Goal: Information Seeking & Learning: Learn about a topic

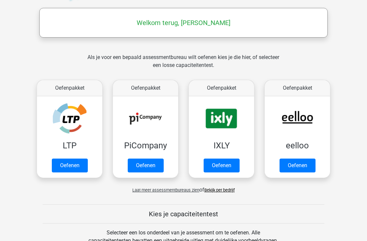
scroll to position [89, 0]
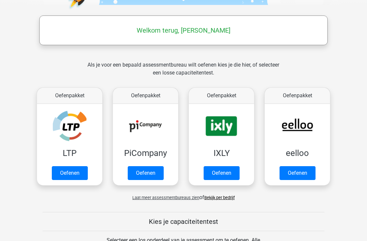
click at [68, 175] on link "Oefenen" at bounding box center [70, 173] width 36 height 14
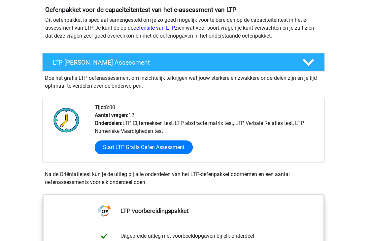
scroll to position [74, 0]
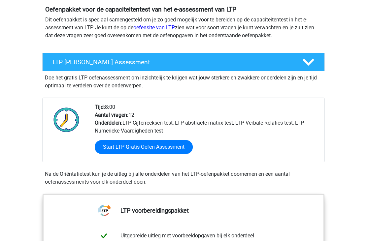
click at [177, 151] on link "Start LTP Gratis Oefen Assessment" at bounding box center [144, 148] width 98 height 14
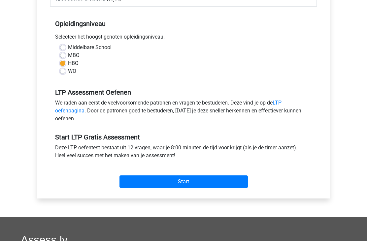
scroll to position [128, 0]
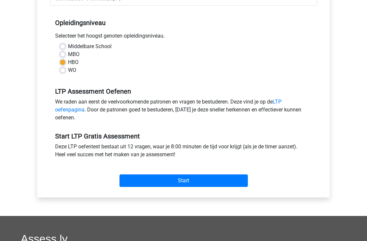
click at [192, 185] on input "Start" at bounding box center [184, 181] width 128 height 13
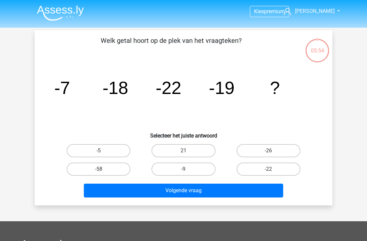
click at [187, 168] on label "-9" at bounding box center [184, 169] width 64 height 13
click at [187, 169] on input "-9" at bounding box center [186, 171] width 4 height 4
radio input "true"
click at [188, 195] on button "Volgende vraag" at bounding box center [184, 191] width 200 height 14
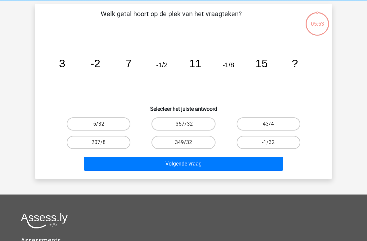
scroll to position [30, 0]
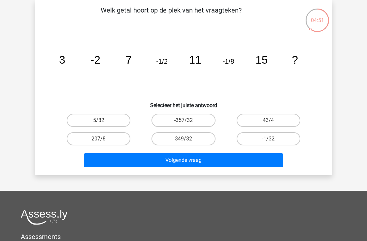
click at [271, 141] on input "-1/32" at bounding box center [270, 141] width 4 height 4
radio input "true"
click at [203, 161] on button "Volgende vraag" at bounding box center [184, 161] width 200 height 14
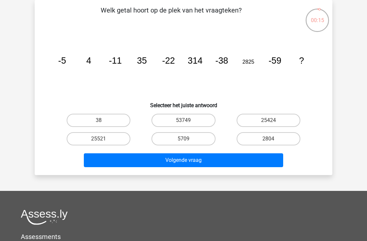
click at [110, 141] on label "25521" at bounding box center [99, 138] width 64 height 13
click at [103, 141] on input "25521" at bounding box center [101, 141] width 4 height 4
radio input "true"
click at [158, 162] on button "Volgende vraag" at bounding box center [184, 161] width 200 height 14
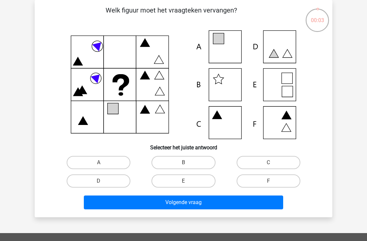
click at [231, 47] on icon at bounding box center [184, 84] width 266 height 109
click at [120, 168] on label "A" at bounding box center [99, 162] width 64 height 13
click at [103, 167] on input "A" at bounding box center [101, 165] width 4 height 4
radio input "true"
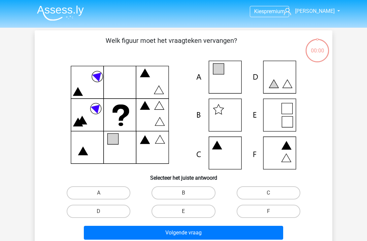
scroll to position [30, 0]
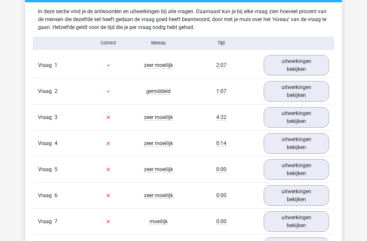
scroll to position [693, 0]
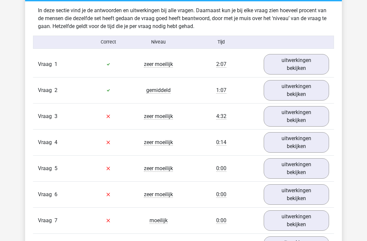
click at [285, 120] on link "uitwerkingen bekijken" at bounding box center [296, 117] width 65 height 20
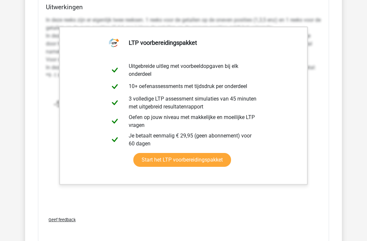
scroll to position [967, 0]
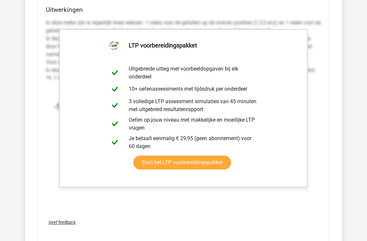
click at [215, 162] on link "Start het LTP voorbereidingspakket" at bounding box center [182, 163] width 98 height 14
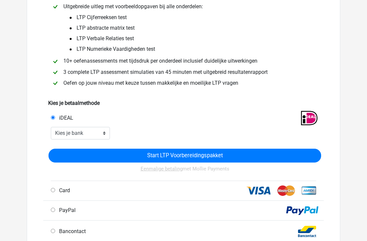
scroll to position [66, 0]
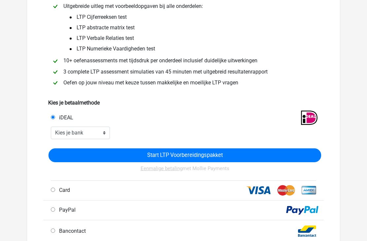
click at [54, 189] on input "Card" at bounding box center [53, 190] width 4 height 4
radio input "true"
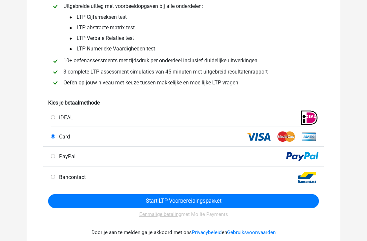
click at [164, 201] on input "Start LTP Voorbereidingspakket" at bounding box center [183, 201] width 271 height 14
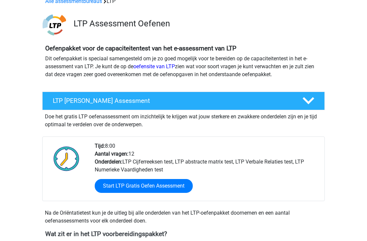
scroll to position [220, 0]
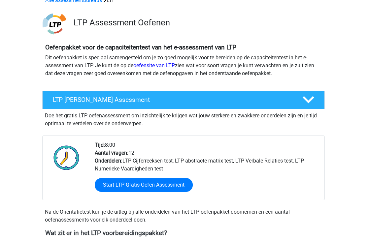
click at [166, 187] on link "Start LTP Gratis Oefen Assessment" at bounding box center [144, 186] width 98 height 14
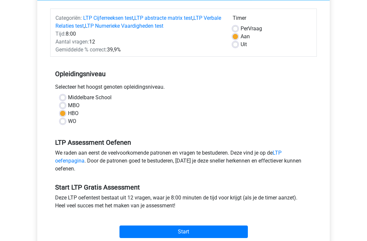
scroll to position [116, 0]
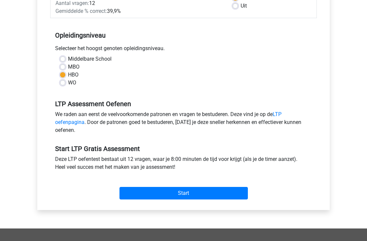
click at [211, 195] on input "Start" at bounding box center [184, 194] width 128 height 13
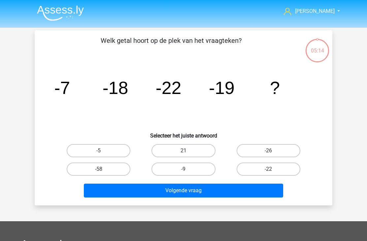
click at [274, 172] on label "-22" at bounding box center [269, 169] width 64 height 13
click at [273, 172] on input "-22" at bounding box center [270, 171] width 4 height 4
radio input "true"
click at [234, 191] on button "Volgende vraag" at bounding box center [184, 191] width 200 height 14
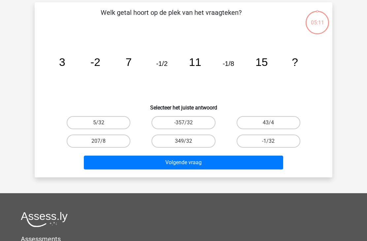
scroll to position [30, 0]
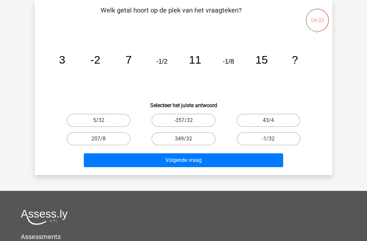
click at [263, 139] on label "-1/32" at bounding box center [269, 138] width 64 height 13
click at [268, 139] on input "-1/32" at bounding box center [270, 141] width 4 height 4
radio input "true"
click at [191, 163] on button "Volgende vraag" at bounding box center [184, 161] width 200 height 14
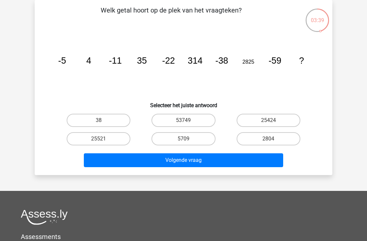
click at [265, 124] on label "25424" at bounding box center [269, 120] width 64 height 13
click at [268, 124] on input "25424" at bounding box center [270, 122] width 4 height 4
radio input "true"
click at [214, 160] on button "Volgende vraag" at bounding box center [184, 161] width 200 height 14
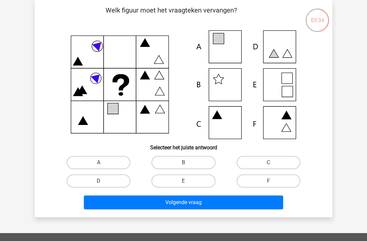
click at [110, 163] on label "A" at bounding box center [99, 162] width 64 height 13
click at [103, 163] on input "A" at bounding box center [101, 165] width 4 height 4
radio input "true"
click at [166, 203] on button "Volgende vraag" at bounding box center [184, 203] width 200 height 14
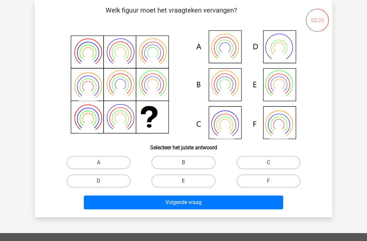
click at [185, 163] on input "B" at bounding box center [186, 165] width 4 height 4
radio input "true"
click at [170, 201] on button "Volgende vraag" at bounding box center [184, 203] width 200 height 14
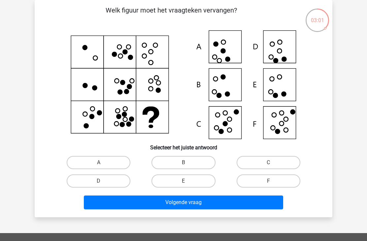
click at [243, 179] on label "F" at bounding box center [269, 181] width 64 height 13
click at [268, 181] on input "F" at bounding box center [270, 183] width 4 height 4
radio input "true"
click at [191, 207] on button "Volgende vraag" at bounding box center [184, 203] width 200 height 14
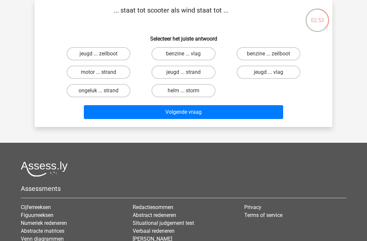
click at [261, 56] on label "benzine ... zeilboot" at bounding box center [269, 53] width 64 height 13
click at [268, 56] on input "benzine ... zeilboot" at bounding box center [270, 56] width 4 height 4
radio input "true"
click at [211, 115] on button "Volgende vraag" at bounding box center [184, 112] width 200 height 14
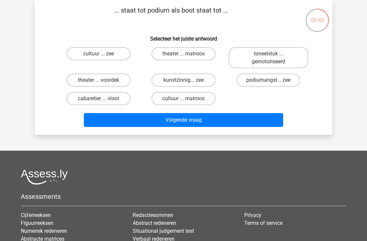
click at [113, 83] on label "theater ... voordek" at bounding box center [99, 80] width 64 height 13
click at [103, 83] on input "theater ... voordek" at bounding box center [101, 82] width 4 height 4
radio input "true"
click at [174, 125] on button "Volgende vraag" at bounding box center [184, 120] width 200 height 14
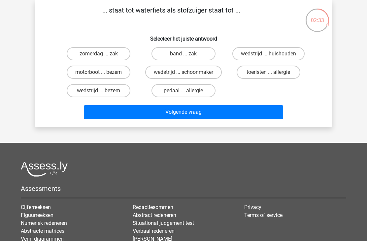
click at [109, 78] on label "motorboot ... bezem" at bounding box center [99, 72] width 64 height 13
click at [103, 77] on input "motorboot ... bezem" at bounding box center [101, 74] width 4 height 4
radio input "true"
click at [170, 115] on button "Volgende vraag" at bounding box center [184, 112] width 200 height 14
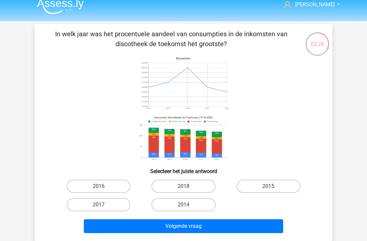
scroll to position [6, 0]
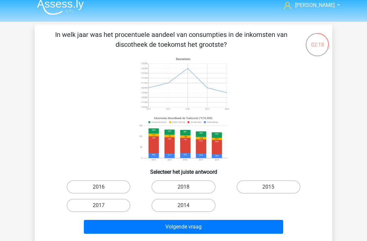
click at [172, 203] on label "2014" at bounding box center [184, 205] width 64 height 13
click at [184, 206] on input "2014" at bounding box center [186, 208] width 4 height 4
radio input "true"
click at [156, 229] on button "Volgende vraag" at bounding box center [184, 227] width 200 height 14
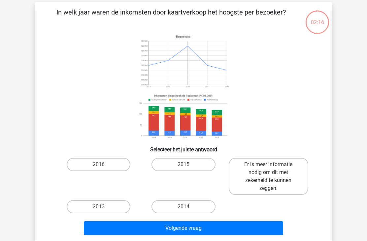
scroll to position [30, 0]
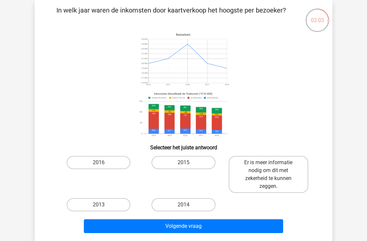
click at [246, 171] on label "Er is meer informatie nodig om dit met zekerheid te kunnen zeggen." at bounding box center [269, 174] width 80 height 37
click at [268, 167] on input "Er is meer informatie nodig om dit met zekerheid te kunnen zeggen." at bounding box center [270, 165] width 4 height 4
radio input "true"
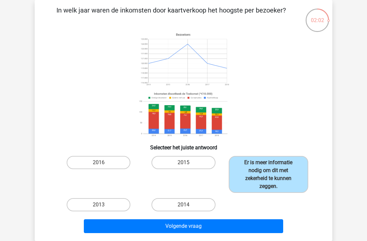
click at [171, 230] on button "Volgende vraag" at bounding box center [184, 227] width 200 height 14
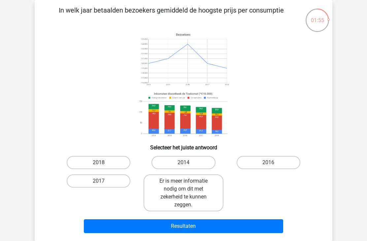
click at [184, 193] on label "Er is meer informatie nodig om dit met zekerheid te kunnen zeggen." at bounding box center [184, 193] width 80 height 37
click at [184, 186] on input "Er is meer informatie nodig om dit met zekerheid te kunnen zeggen." at bounding box center [186, 183] width 4 height 4
radio input "true"
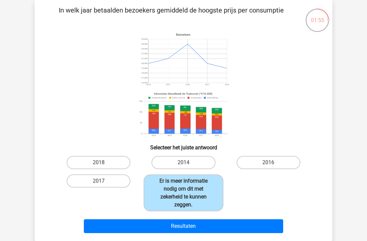
click at [168, 229] on button "Resultaten" at bounding box center [184, 227] width 200 height 14
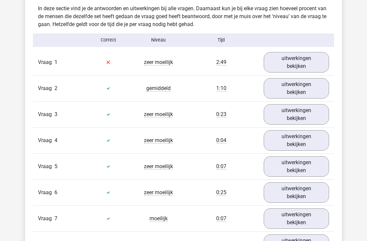
scroll to position [548, 0]
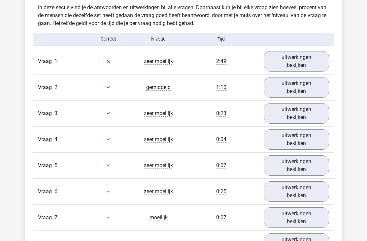
click at [303, 65] on link "uitwerkingen bekijken" at bounding box center [296, 61] width 65 height 20
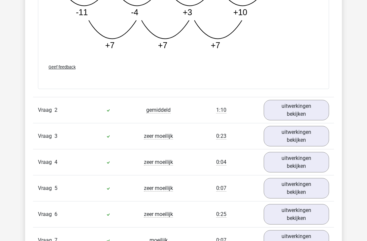
scroll to position [857, 0]
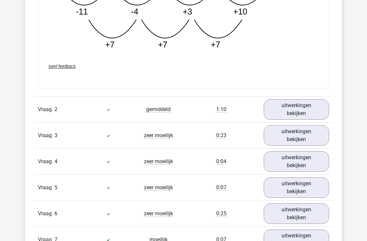
click at [309, 111] on link "uitwerkingen bekijken" at bounding box center [296, 109] width 65 height 20
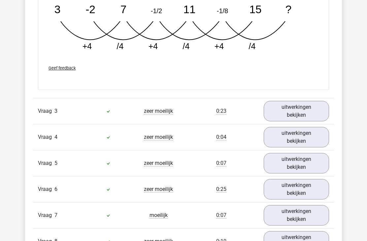
scroll to position [1197, 0]
click at [293, 108] on link "uitwerkingen bekijken" at bounding box center [296, 111] width 65 height 20
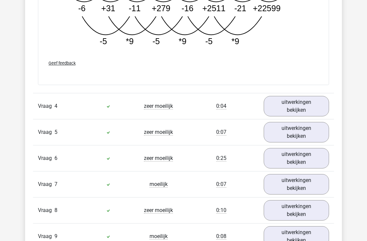
scroll to position [1599, 0]
click at [289, 107] on link "uitwerkingen bekijken" at bounding box center [296, 106] width 65 height 20
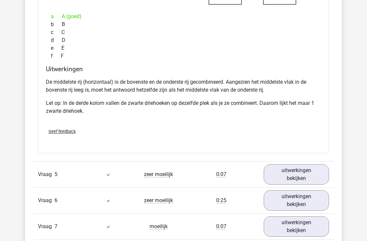
click at [294, 177] on link "uitwerkingen bekijken" at bounding box center [296, 175] width 65 height 20
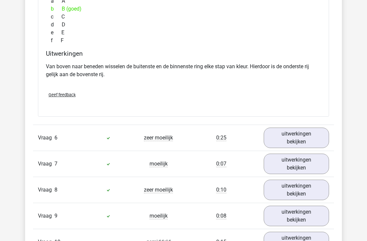
scroll to position [2176, 0]
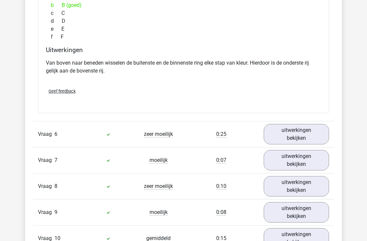
click at [294, 137] on link "uitwerkingen bekijken" at bounding box center [296, 134] width 65 height 20
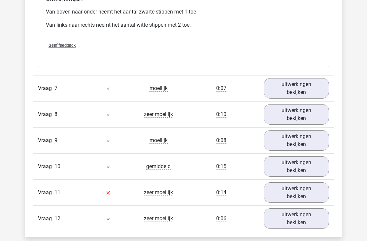
scroll to position [2508, 0]
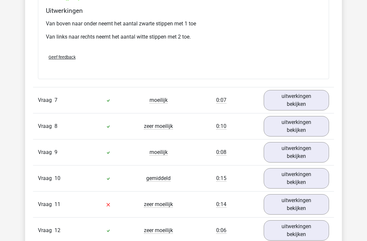
click at [308, 102] on link "uitwerkingen bekijken" at bounding box center [296, 100] width 65 height 20
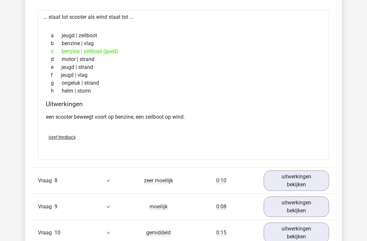
scroll to position [2619, 0]
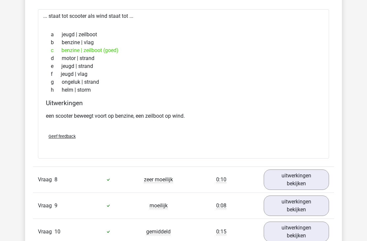
click at [284, 182] on link "uitwerkingen bekijken" at bounding box center [296, 180] width 65 height 20
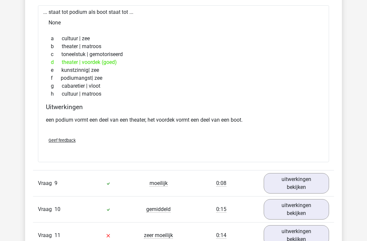
scroll to position [2816, 0]
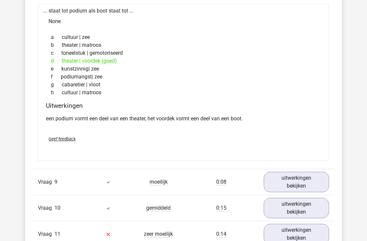
click at [292, 184] on link "uitwerkingen bekijken" at bounding box center [296, 182] width 65 height 20
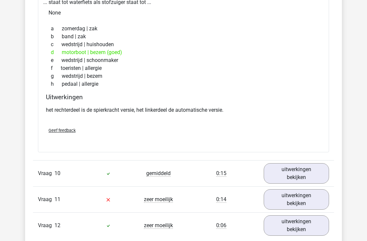
scroll to position [3024, 0]
click at [296, 174] on link "uitwerkingen bekijken" at bounding box center [296, 173] width 65 height 20
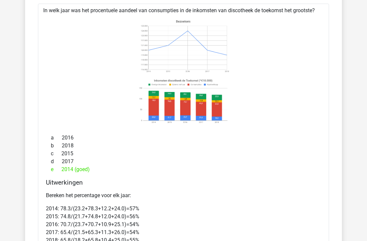
scroll to position [3213, 0]
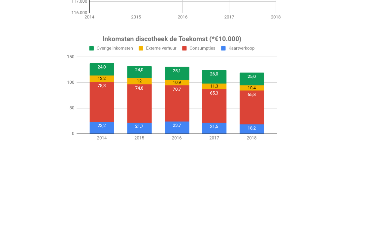
click at [137, 80] on image at bounding box center [183, 104] width 93 height 49
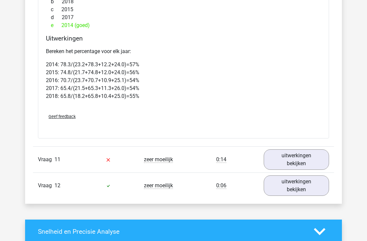
scroll to position [3359, 0]
click at [287, 157] on link "uitwerkingen bekijken" at bounding box center [296, 160] width 65 height 20
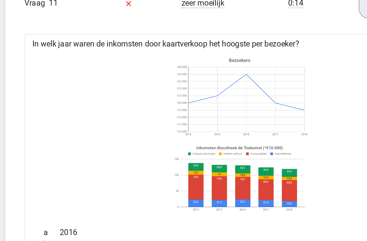
scroll to position [3516, 0]
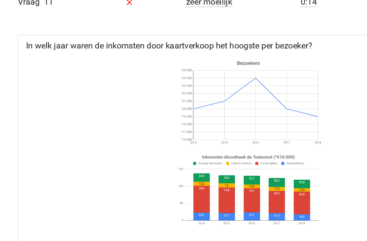
click at [168, 57] on image at bounding box center [183, 66] width 93 height 58
click at [167, 55] on image at bounding box center [183, 66] width 93 height 58
click at [167, 142] on image at bounding box center [183, 121] width 93 height 49
click at [168, 144] on div at bounding box center [183, 91] width 281 height 114
click at [169, 120] on image at bounding box center [183, 121] width 93 height 49
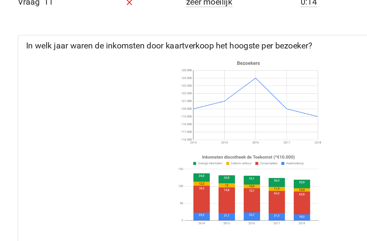
click at [169, 141] on image at bounding box center [183, 121] width 93 height 49
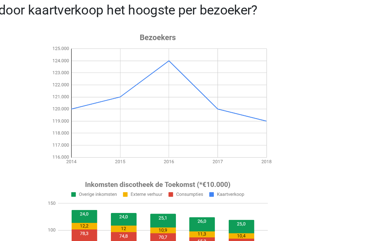
scroll to position [3541, 0]
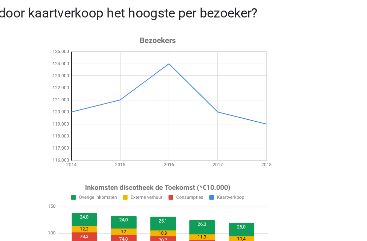
click at [137, 48] on image at bounding box center [183, 41] width 93 height 58
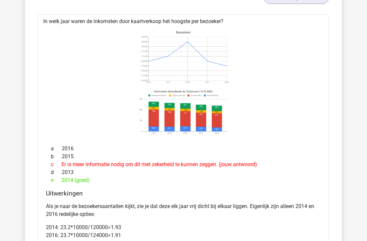
scroll to position [3527, 0]
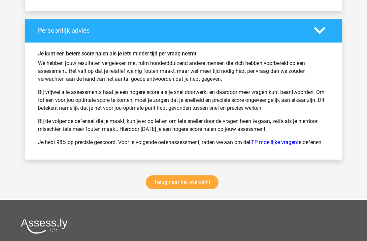
scroll to position [4058, 0]
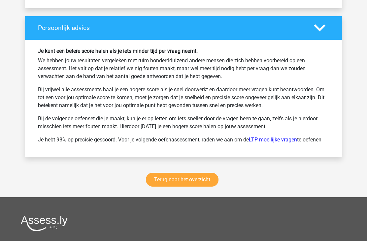
click at [184, 181] on link "Terug naar het overzicht" at bounding box center [182, 180] width 73 height 14
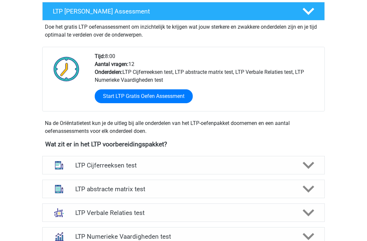
scroll to position [124, 0]
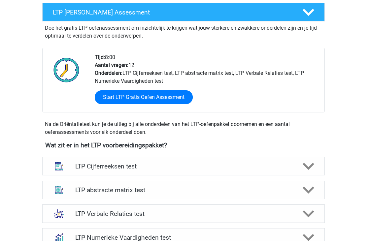
click at [172, 96] on link "Start LTP Gratis Oefen Assessment" at bounding box center [144, 97] width 98 height 14
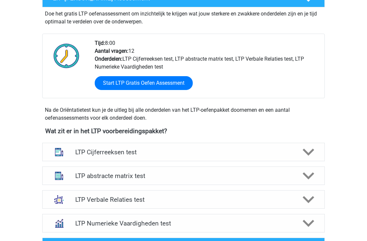
click at [168, 183] on div "LTP abstracte matrix test" at bounding box center [183, 176] width 283 height 18
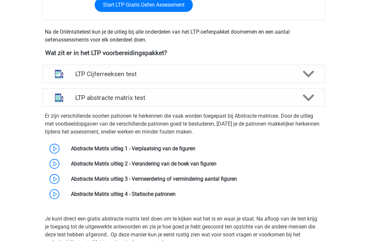
scroll to position [217, 0]
click at [195, 146] on link at bounding box center [195, 149] width 0 height 6
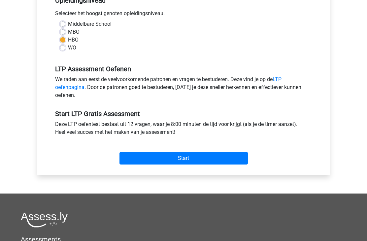
scroll to position [127, 0]
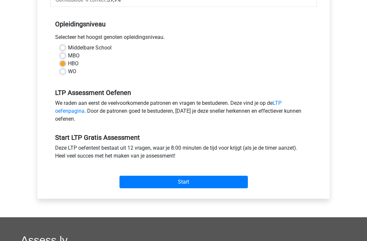
click at [171, 181] on input "Start" at bounding box center [184, 182] width 128 height 13
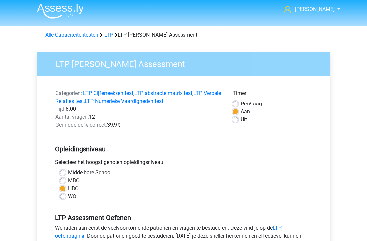
scroll to position [0, 0]
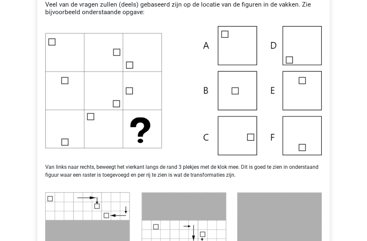
scroll to position [152, 0]
click at [241, 138] on img at bounding box center [183, 90] width 277 height 129
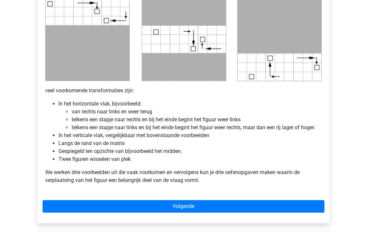
scroll to position [348, 0]
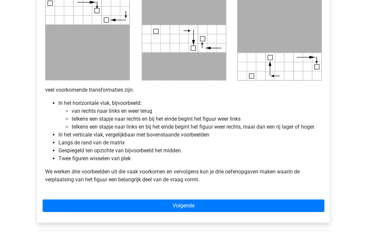
click at [173, 206] on link "Volgende" at bounding box center [184, 206] width 282 height 13
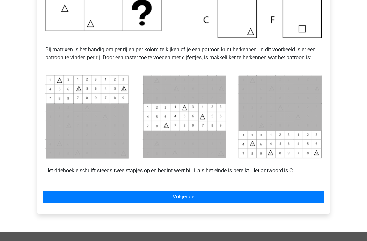
scroll to position [258, 0]
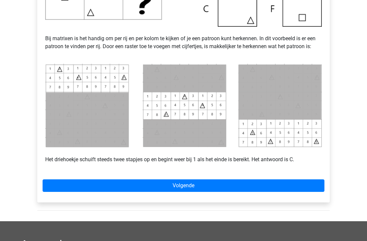
click at [168, 184] on link "Volgende" at bounding box center [184, 186] width 282 height 13
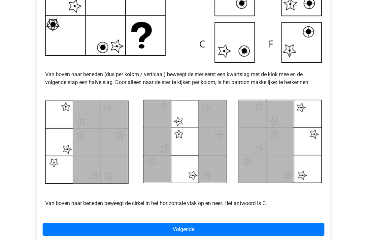
scroll to position [231, 0]
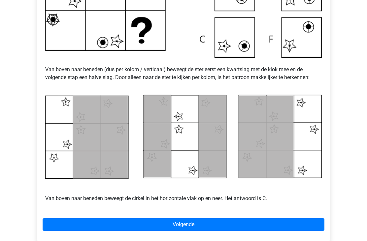
click at [196, 224] on link "Volgende" at bounding box center [184, 225] width 282 height 13
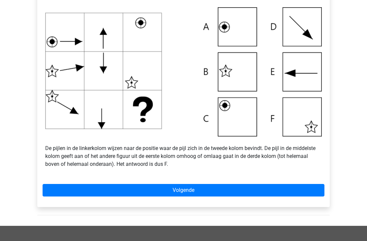
scroll to position [234, 0]
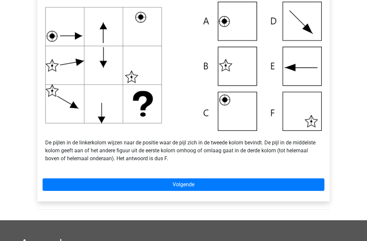
click at [196, 182] on link "Volgende" at bounding box center [184, 185] width 282 height 13
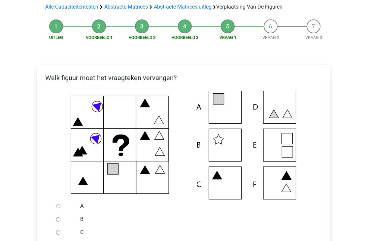
scroll to position [65, 0]
click at [60, 208] on input "A" at bounding box center [58, 206] width 4 height 4
radio input "true"
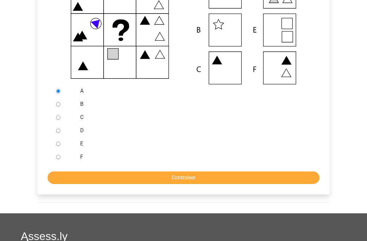
scroll to position [192, 0]
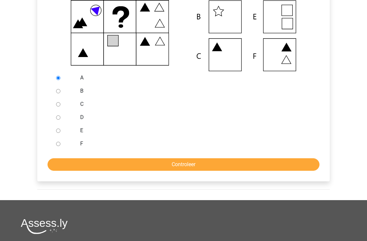
click at [201, 167] on input "Controleer" at bounding box center [184, 165] width 272 height 13
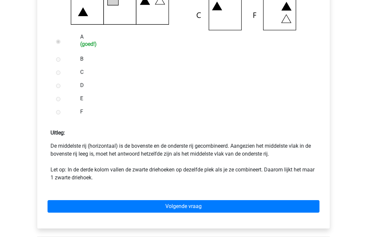
scroll to position [246, 0]
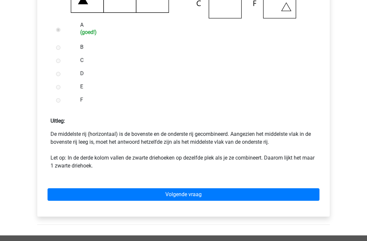
click at [182, 194] on link "Volgende vraag" at bounding box center [184, 195] width 272 height 13
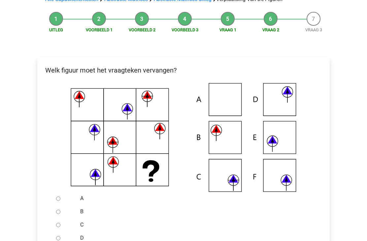
scroll to position [73, 0]
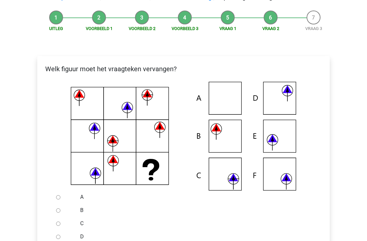
click at [57, 215] on div at bounding box center [64, 210] width 22 height 13
click at [62, 210] on div at bounding box center [64, 210] width 22 height 13
click at [73, 212] on div at bounding box center [64, 210] width 22 height 13
click at [57, 213] on input "B" at bounding box center [58, 211] width 4 height 4
radio input "true"
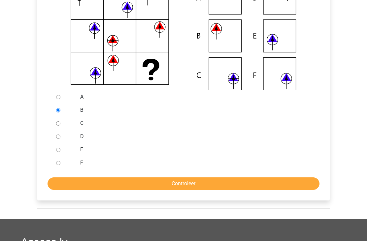
scroll to position [177, 0]
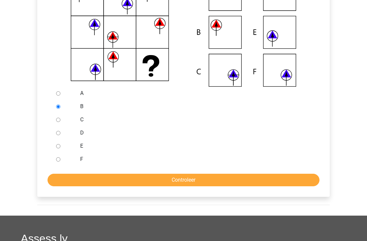
click at [173, 181] on input "Controleer" at bounding box center [184, 180] width 272 height 13
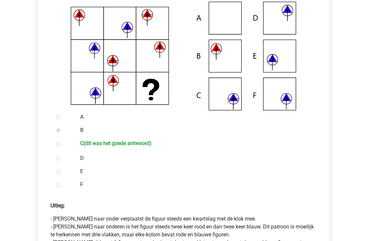
scroll to position [151, 0]
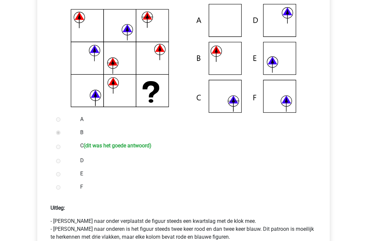
click at [142, 238] on p "- Van boven naar onder verplaatst de figuur steeds een kwartslag met de klok me…" at bounding box center [184, 238] width 266 height 40
click at [142, 241] on p "- Van boven naar onder verplaatst de figuur steeds een kwartslag met de klok me…" at bounding box center [184, 238] width 266 height 40
click at [167, 239] on p "- Van boven naar onder verplaatst de figuur steeds een kwartslag met de klok me…" at bounding box center [184, 238] width 266 height 40
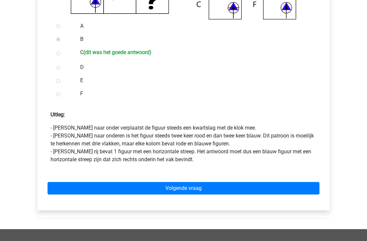
scroll to position [247, 0]
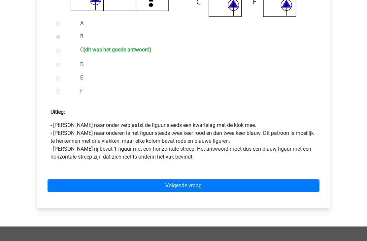
click at [174, 185] on link "Volgende vraag" at bounding box center [184, 186] width 272 height 13
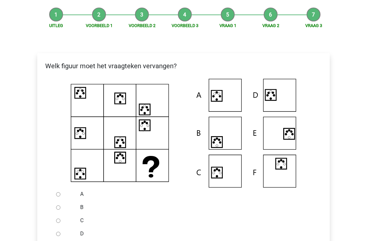
scroll to position [76, 0]
click at [60, 208] on input "B" at bounding box center [58, 208] width 4 height 4
radio input "true"
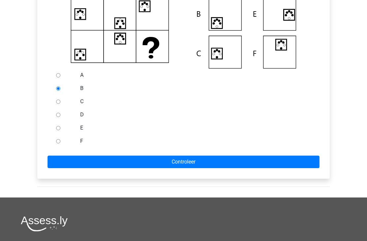
scroll to position [205, 0]
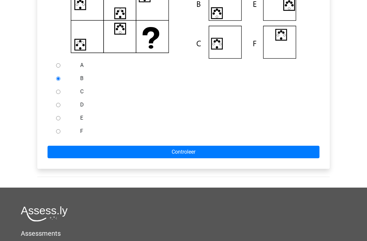
click at [180, 153] on input "Controleer" at bounding box center [184, 152] width 272 height 13
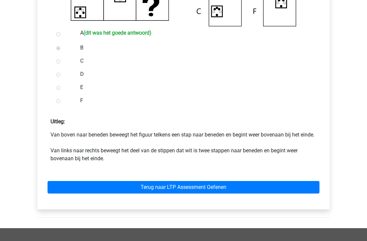
scroll to position [238, 0]
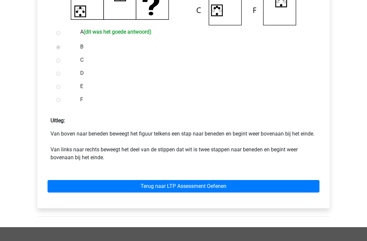
click at [203, 193] on link "Terug naar LTP Assessment Oefenen" at bounding box center [184, 187] width 272 height 13
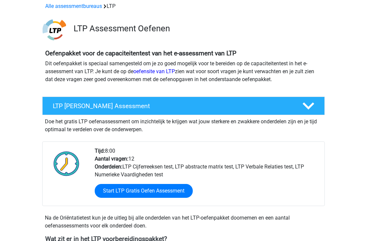
scroll to position [31, 0]
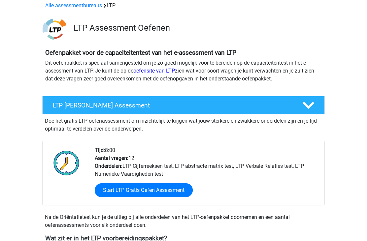
click at [179, 191] on link "Start LTP Gratis Oefen Assessment" at bounding box center [144, 191] width 98 height 14
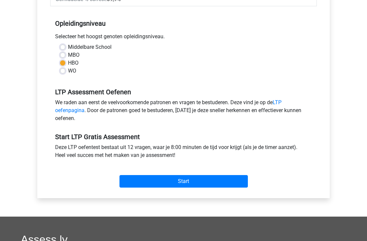
scroll to position [127, 0]
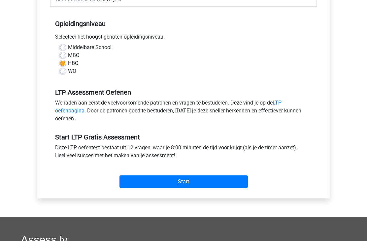
click at [200, 180] on input "Start" at bounding box center [184, 182] width 128 height 13
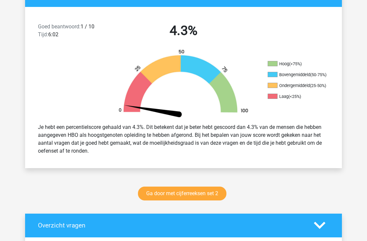
scroll to position [197, 0]
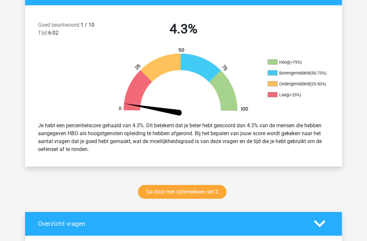
click at [199, 198] on link "Ga door met cijferreeksen set 2" at bounding box center [182, 193] width 88 height 14
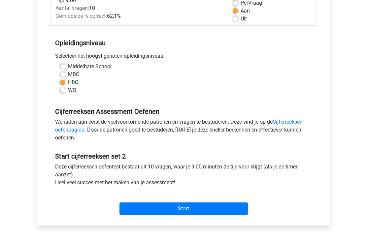
scroll to position [105, 0]
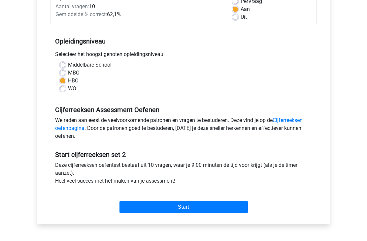
click at [195, 206] on input "Start" at bounding box center [184, 207] width 128 height 13
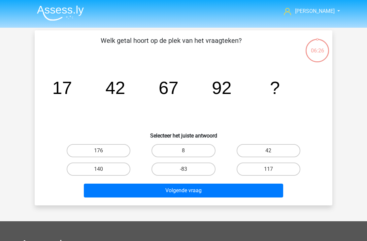
click at [190, 192] on button "Volgende vraag" at bounding box center [184, 191] width 200 height 14
click at [262, 176] on label "117" at bounding box center [269, 169] width 64 height 13
click at [268, 174] on input "117" at bounding box center [270, 171] width 4 height 4
radio input "true"
click at [193, 191] on button "Volgende vraag" at bounding box center [184, 191] width 200 height 14
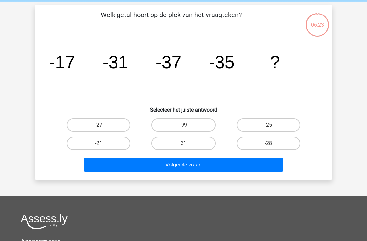
scroll to position [30, 0]
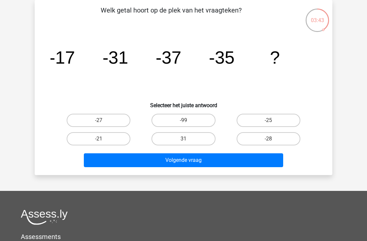
click at [259, 139] on label "-28" at bounding box center [269, 138] width 64 height 13
click at [268, 139] on input "-28" at bounding box center [270, 141] width 4 height 4
radio input "true"
click at [214, 160] on button "Volgende vraag" at bounding box center [184, 161] width 200 height 14
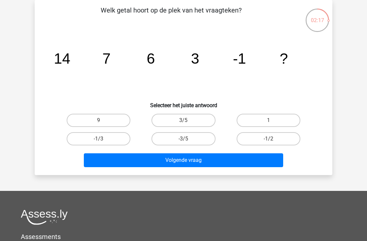
click at [275, 138] on label "-1/2" at bounding box center [269, 138] width 64 height 13
click at [273, 139] on input "-1/2" at bounding box center [270, 141] width 4 height 4
radio input "true"
click at [224, 160] on button "Volgende vraag" at bounding box center [184, 161] width 200 height 14
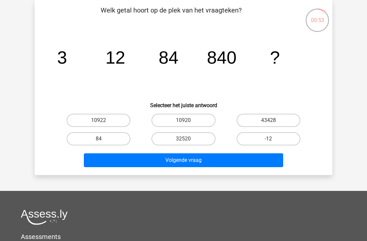
click at [187, 122] on input "10920" at bounding box center [186, 122] width 4 height 4
radio input "true"
click at [193, 162] on button "Volgende vraag" at bounding box center [184, 161] width 200 height 14
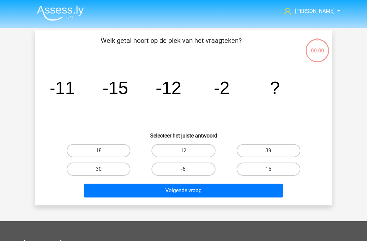
scroll to position [30, 0]
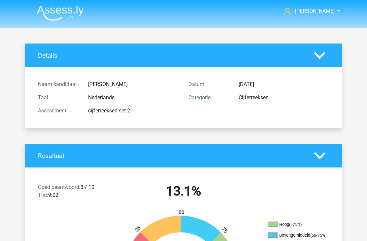
scroll to position [30, 0]
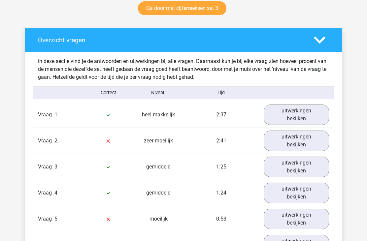
click at [299, 118] on link "uitwerkingen bekijken" at bounding box center [296, 115] width 65 height 20
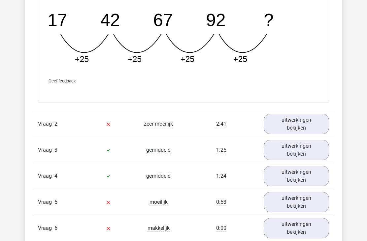
scroll to position [646, 0]
click at [294, 126] on link "uitwerkingen bekijken" at bounding box center [296, 124] width 65 height 20
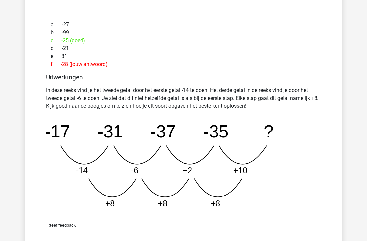
scroll to position [917, 0]
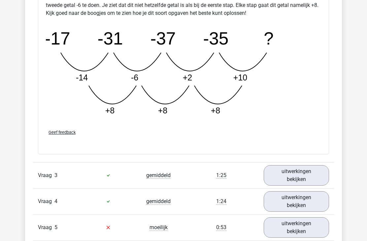
click at [299, 177] on link "uitwerkingen bekijken" at bounding box center [296, 176] width 65 height 20
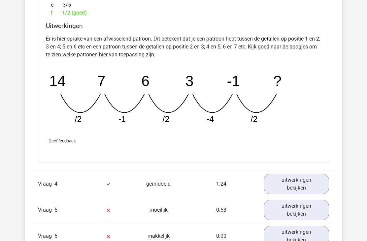
scroll to position [1270, 0]
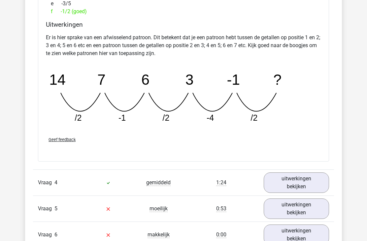
click at [278, 181] on link "uitwerkingen bekijken" at bounding box center [296, 183] width 65 height 20
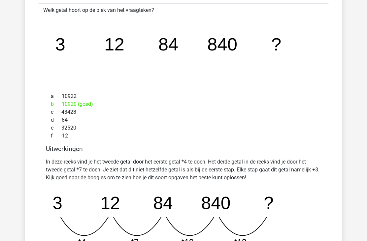
scroll to position [1479, 0]
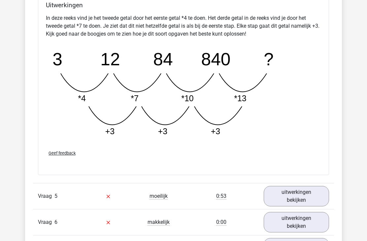
click at [276, 194] on link "uitwerkingen bekijken" at bounding box center [296, 196] width 65 height 20
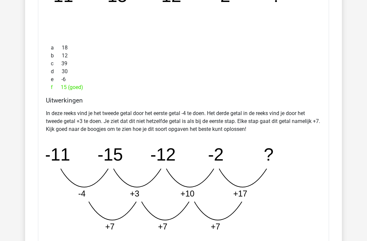
scroll to position [1876, 0]
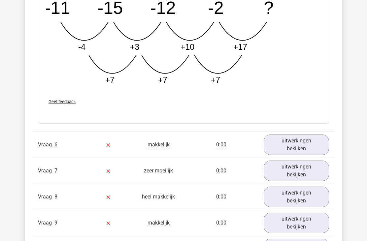
click at [305, 144] on link "uitwerkingen bekijken" at bounding box center [296, 145] width 65 height 20
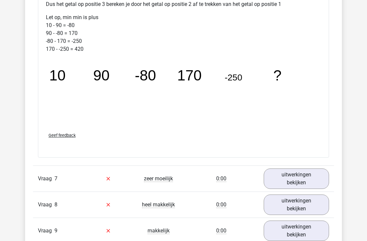
scroll to position [2362, 0]
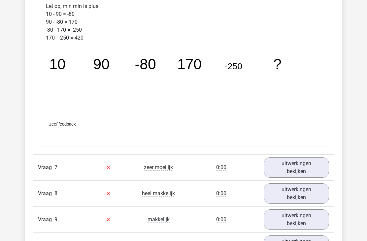
click at [282, 172] on link "uitwerkingen bekijken" at bounding box center [296, 167] width 65 height 20
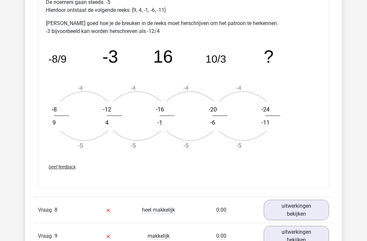
scroll to position [2736, 0]
click at [285, 213] on link "uitwerkingen bekijken" at bounding box center [296, 210] width 65 height 20
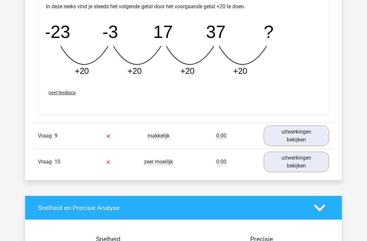
scroll to position [3119, 0]
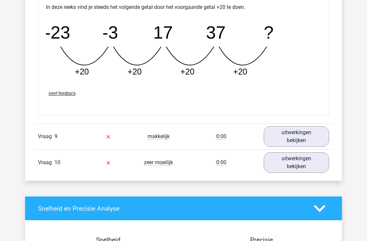
click at [300, 138] on link "uitwerkingen bekijken" at bounding box center [296, 136] width 65 height 20
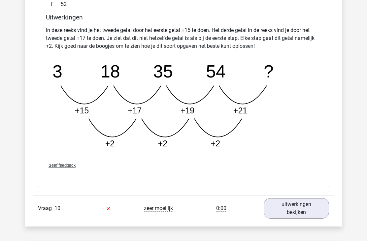
scroll to position [3405, 0]
click at [285, 209] on link "uitwerkingen bekijken" at bounding box center [296, 208] width 65 height 20
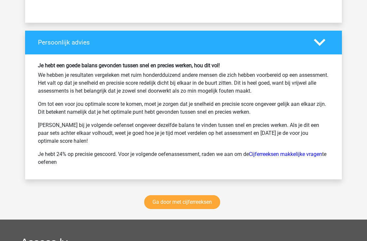
scroll to position [4156, 0]
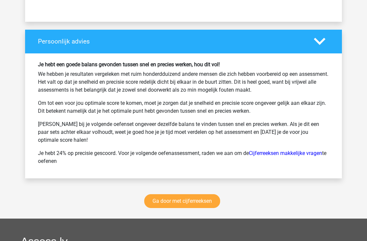
click at [208, 202] on link "Ga door met cijferreeksen" at bounding box center [182, 202] width 76 height 14
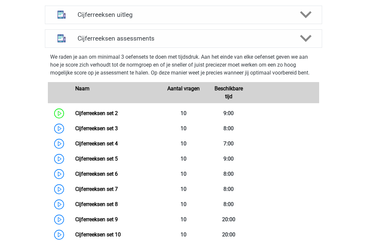
scroll to position [260, 0]
click at [118, 132] on link "Cijferreeksen set 3" at bounding box center [96, 128] width 43 height 6
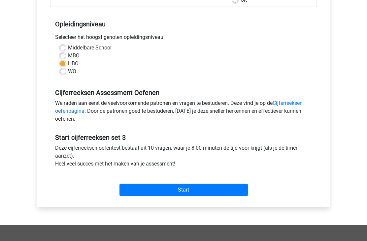
scroll to position [127, 0]
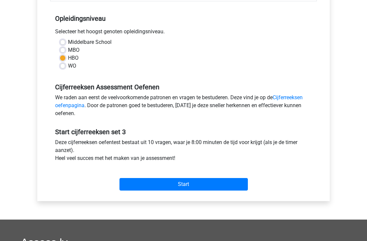
click at [201, 186] on input "Start" at bounding box center [184, 185] width 128 height 13
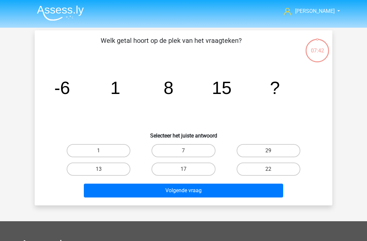
click at [271, 169] on input "22" at bounding box center [270, 171] width 4 height 4
radio input "true"
click at [217, 191] on button "Volgende vraag" at bounding box center [184, 191] width 200 height 14
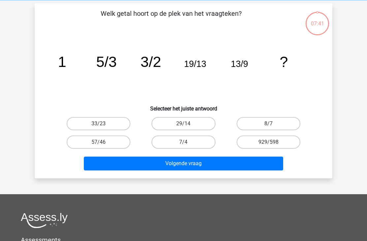
scroll to position [30, 0]
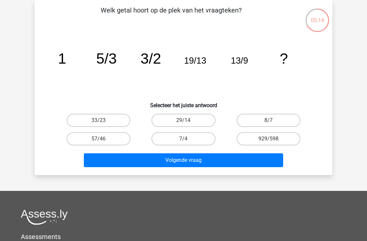
click at [115, 124] on label "33/23" at bounding box center [99, 120] width 64 height 13
click at [103, 124] on input "33/23" at bounding box center [101, 122] width 4 height 4
radio input "true"
click at [173, 164] on button "Volgende vraag" at bounding box center [184, 161] width 200 height 14
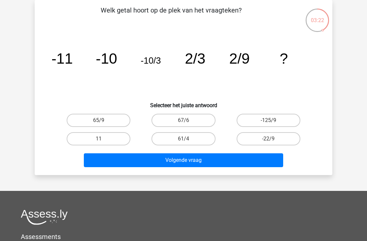
click at [245, 142] on label "-22/9" at bounding box center [269, 138] width 64 height 13
click at [268, 142] on input "-22/9" at bounding box center [270, 141] width 4 height 4
radio input "true"
click at [191, 159] on button "Volgende vraag" at bounding box center [184, 161] width 200 height 14
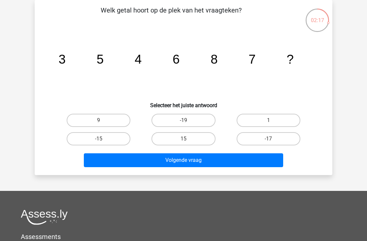
click at [107, 122] on label "9" at bounding box center [99, 120] width 64 height 13
click at [103, 122] on input "9" at bounding box center [101, 122] width 4 height 4
radio input "true"
click at [126, 161] on button "Volgende vraag" at bounding box center [184, 161] width 200 height 14
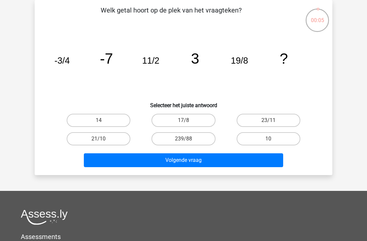
click at [123, 142] on label "21/10" at bounding box center [99, 138] width 64 height 13
click at [103, 142] on input "21/10" at bounding box center [101, 141] width 4 height 4
radio input "true"
click at [153, 164] on button "Volgende vraag" at bounding box center [184, 161] width 200 height 14
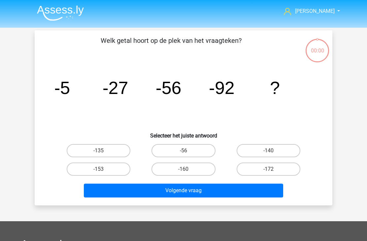
scroll to position [30, 0]
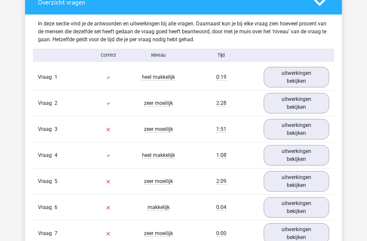
scroll to position [384, 0]
click at [304, 85] on link "uitwerkingen bekijken" at bounding box center [296, 77] width 65 height 20
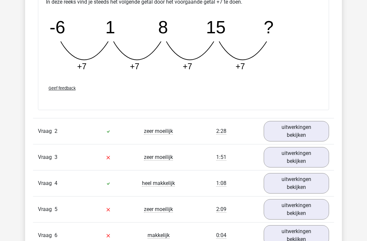
scroll to position [642, 0]
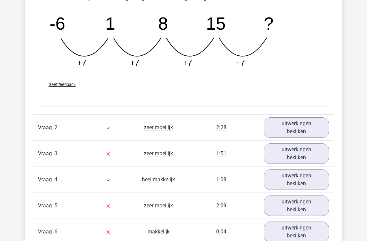
click at [306, 131] on link "uitwerkingen bekijken" at bounding box center [296, 128] width 65 height 20
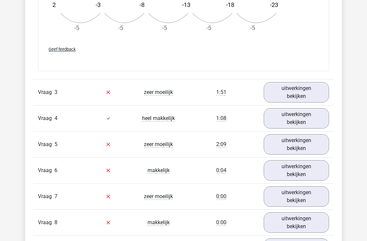
scroll to position [1094, 0]
click at [296, 94] on link "uitwerkingen bekijken" at bounding box center [296, 92] width 65 height 20
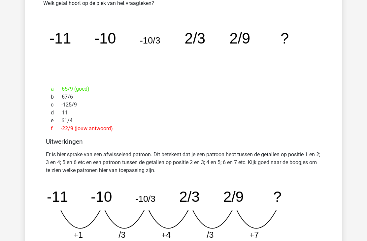
scroll to position [1211, 0]
